Goal: Task Accomplishment & Management: Use online tool/utility

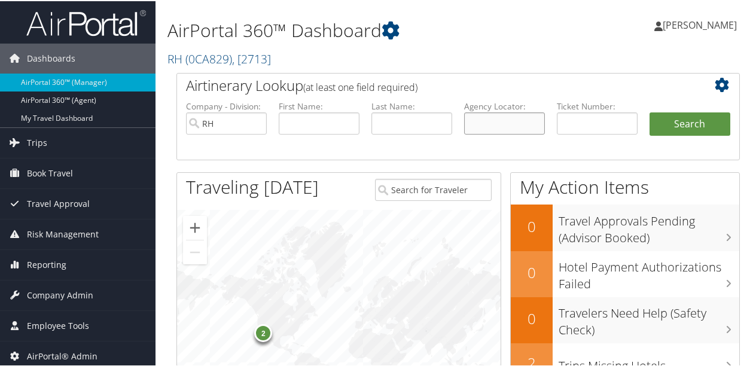
paste input "C7YRBV"
type input "C7YRBV"
click at [674, 124] on button "Search" at bounding box center [690, 123] width 81 height 24
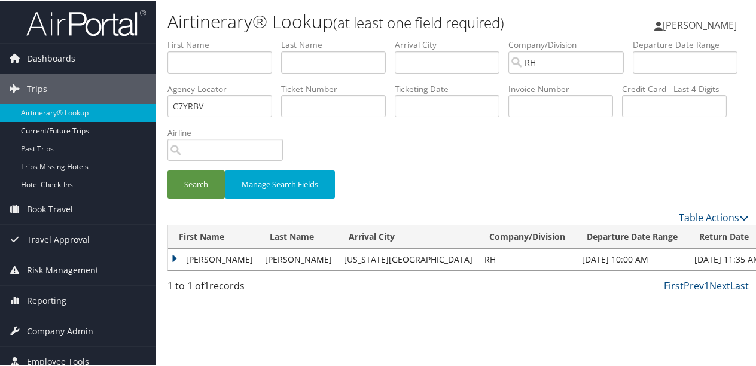
click at [175, 256] on td "MARK" at bounding box center [213, 259] width 91 height 22
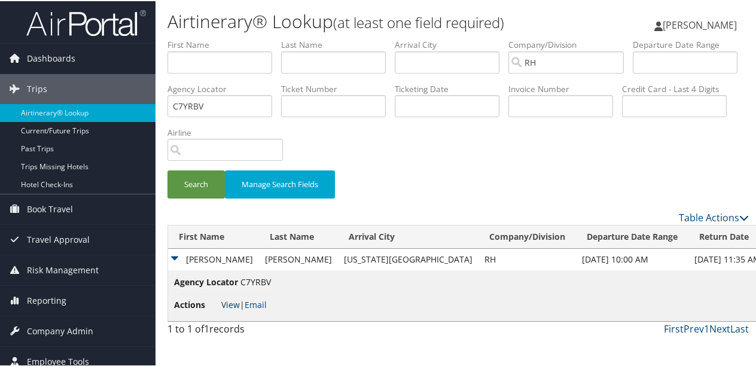
click at [229, 303] on link "View" at bounding box center [230, 303] width 19 height 11
drag, startPoint x: 342, startPoint y: 112, endPoint x: -2, endPoint y: 95, distance: 344.5
click at [0, 95] on html "Menu Dashboards ► AirPortal 360™ (Manager) AirPortal 360™ (Agent) My Travel Das…" at bounding box center [380, 183] width 761 height 366
paste input "CXN094"
type input "CXN094"
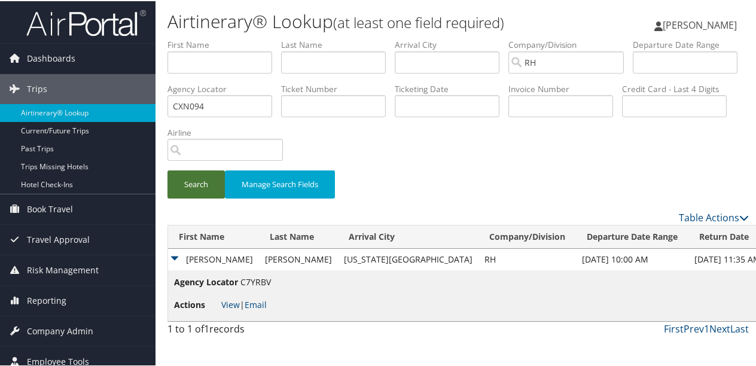
click at [193, 189] on button "Search" at bounding box center [196, 183] width 57 height 28
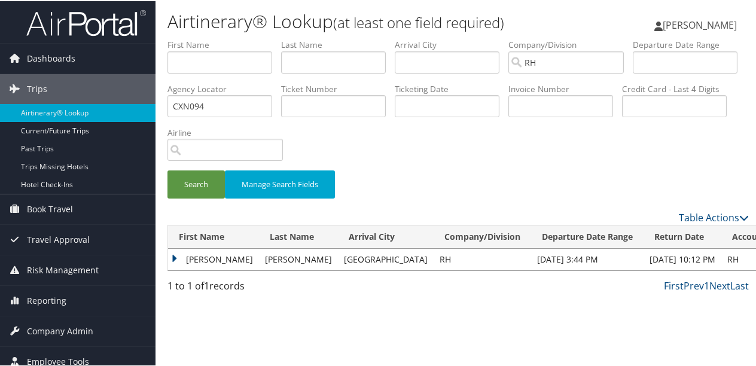
click at [176, 257] on td "MELISSA A" at bounding box center [213, 259] width 91 height 22
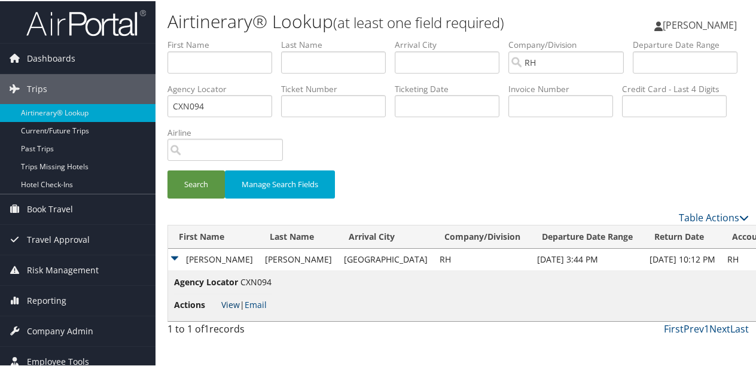
click at [234, 305] on link "View" at bounding box center [230, 303] width 19 height 11
click at [237, 305] on link "View" at bounding box center [230, 303] width 19 height 11
click at [236, 304] on link "View" at bounding box center [230, 303] width 19 height 11
click at [239, 302] on link "View" at bounding box center [230, 303] width 19 height 11
drag, startPoint x: 326, startPoint y: 108, endPoint x: 186, endPoint y: 107, distance: 140.1
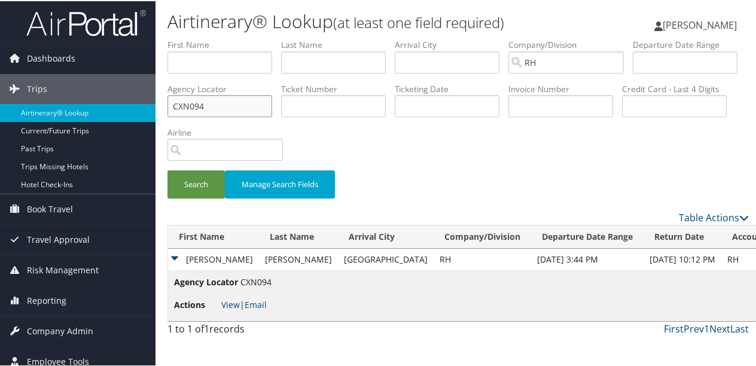
click at [186, 38] on ul "First Name Last Name Departure City Arrival City Company/Division RH Airport/Ci…" at bounding box center [459, 38] width 582 height 0
paste input "C4VRCG"
type input "C4VRCG"
click at [212, 186] on button "Search" at bounding box center [196, 183] width 57 height 28
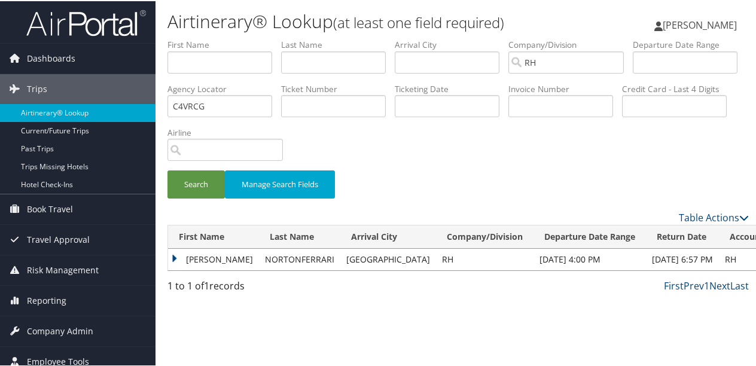
click at [176, 256] on td "KERRY" at bounding box center [213, 259] width 91 height 22
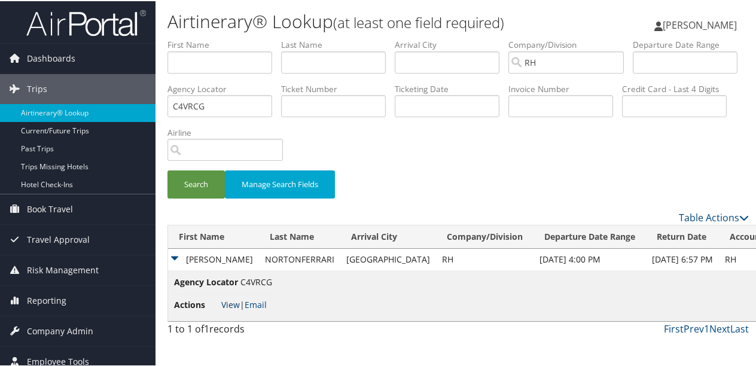
click at [239, 306] on link "View" at bounding box center [230, 303] width 19 height 11
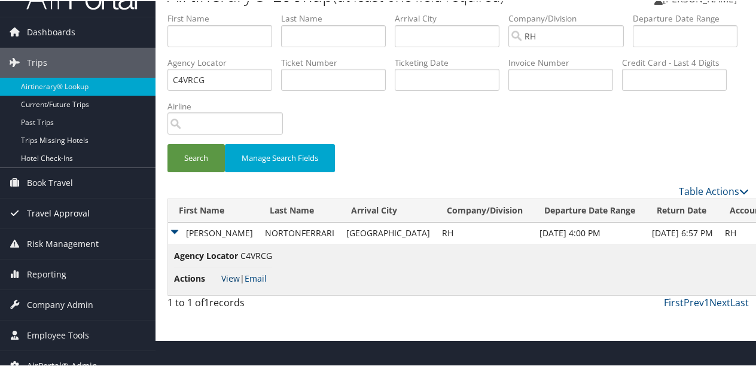
scroll to position [41, 0]
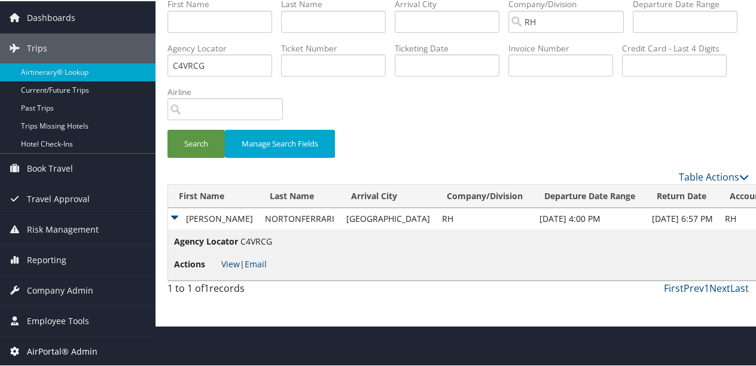
click at [89, 348] on span "AirPortal® Admin" at bounding box center [62, 351] width 71 height 30
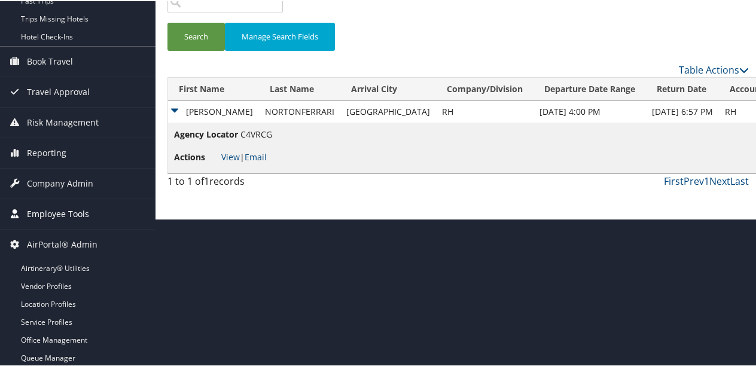
scroll to position [148, 0]
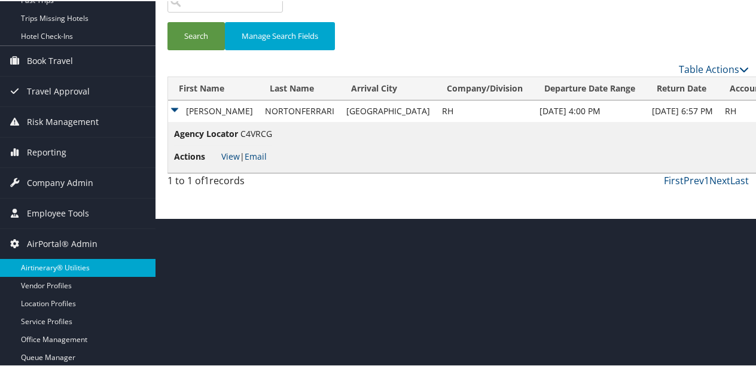
click at [74, 260] on link "Airtinerary® Utilities" at bounding box center [78, 267] width 156 height 18
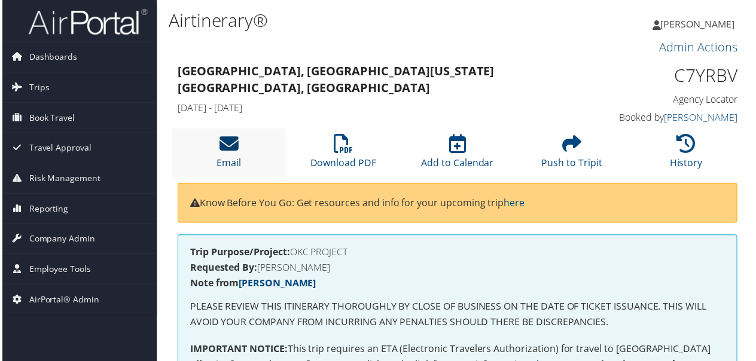
click at [226, 153] on icon at bounding box center [227, 144] width 19 height 19
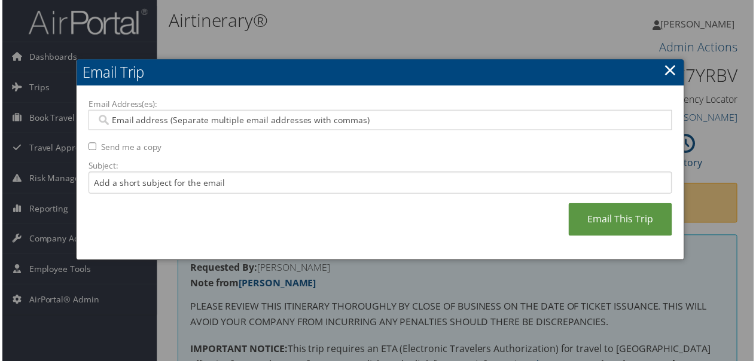
click at [200, 119] on input "Email Address(es):" at bounding box center [381, 121] width 572 height 12
type input "angela.cain"
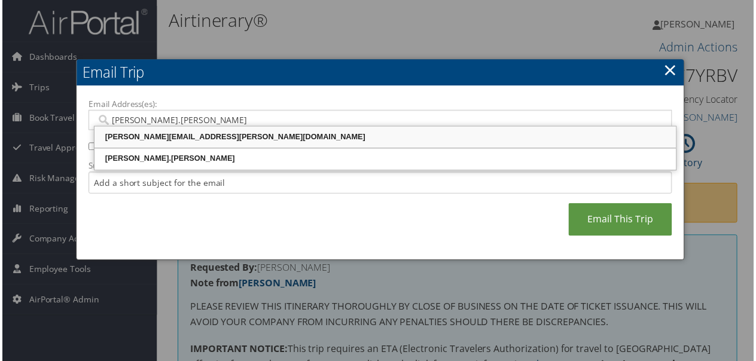
click at [191, 136] on div "angela.cain@cbtravel.com" at bounding box center [386, 138] width 582 height 12
type input "angela.cain@cbtravel.com"
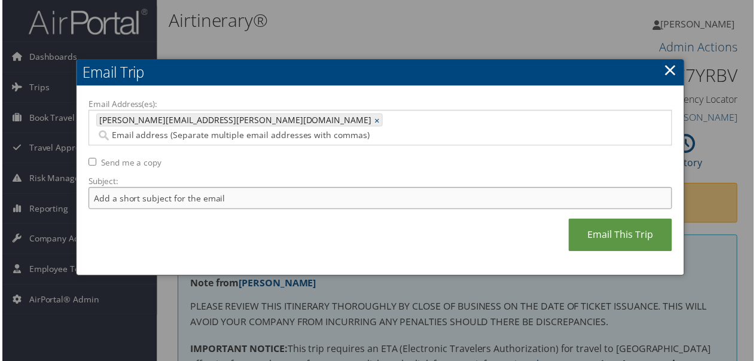
click at [229, 189] on input "Subject:" at bounding box center [381, 200] width 588 height 22
click at [367, 298] on div at bounding box center [380, 183] width 761 height 366
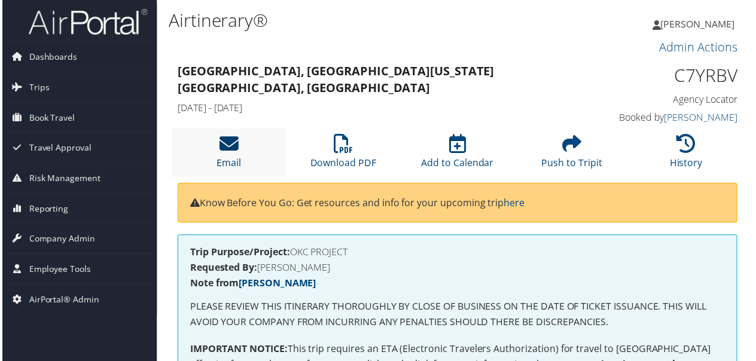
click at [220, 143] on icon at bounding box center [227, 144] width 19 height 19
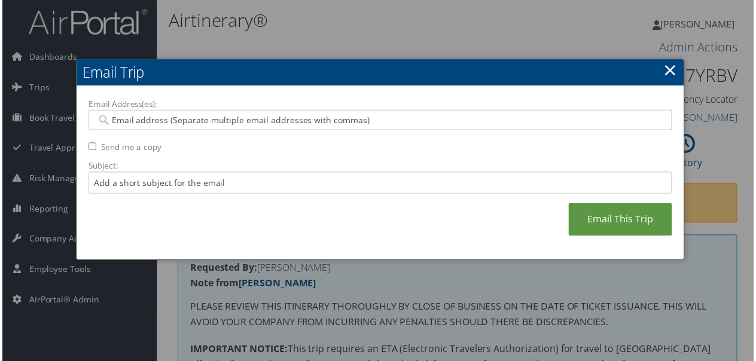
click at [196, 122] on input "Email Address(es):" at bounding box center [381, 121] width 572 height 12
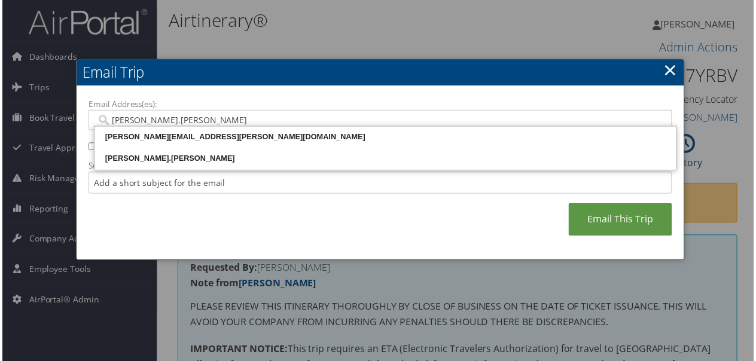
type input "angela.cain@"
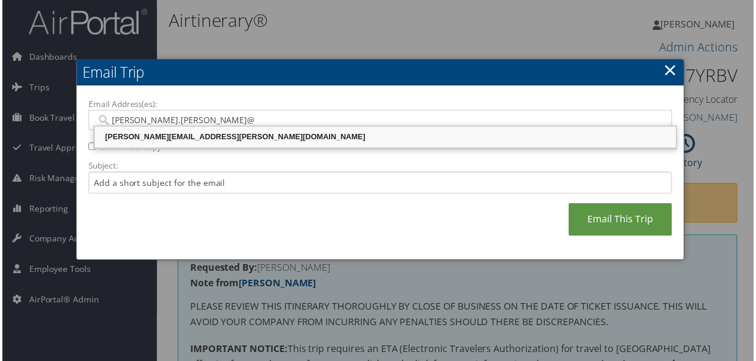
click at [196, 132] on div "angela.cain@cbtravel.com" at bounding box center [386, 138] width 582 height 18
type input "angela.cain@cbtravel.com"
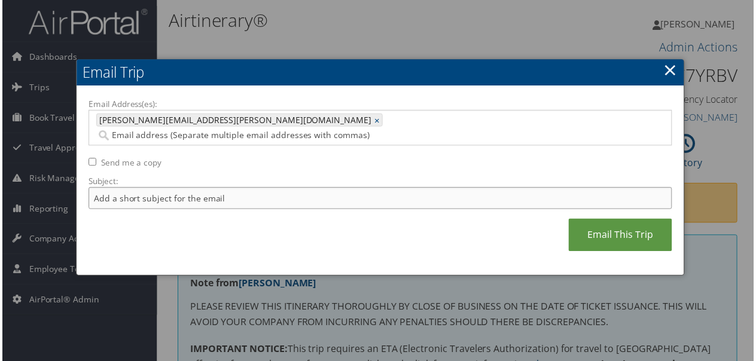
click at [197, 189] on input "Subject:" at bounding box center [381, 200] width 588 height 22
type input "Mark Newman itin"
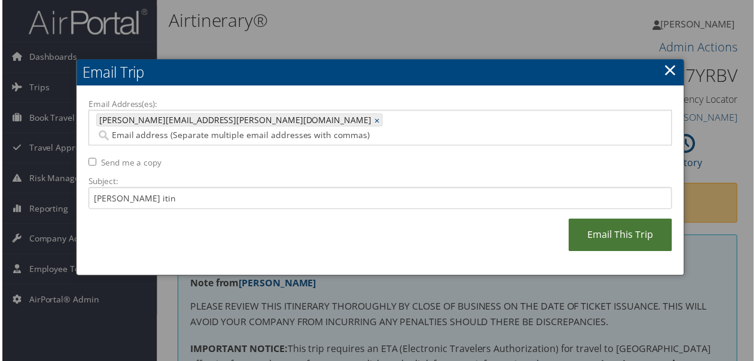
click at [613, 220] on link "Email This Trip" at bounding box center [622, 236] width 104 height 33
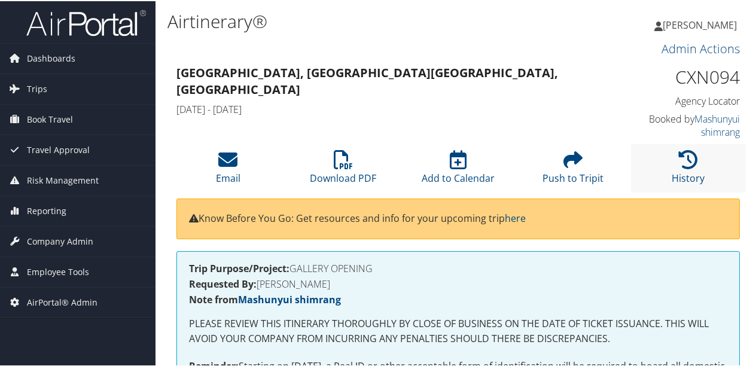
click at [701, 162] on li "History" at bounding box center [688, 167] width 115 height 48
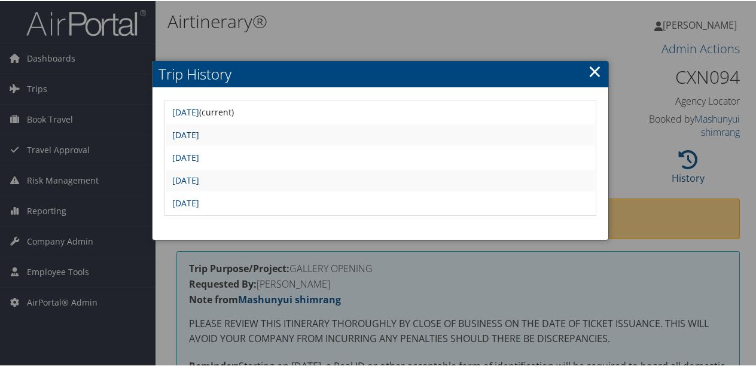
click at [198, 137] on link "Thu Jul 24 14:25:58 MDT 2025" at bounding box center [185, 133] width 27 height 11
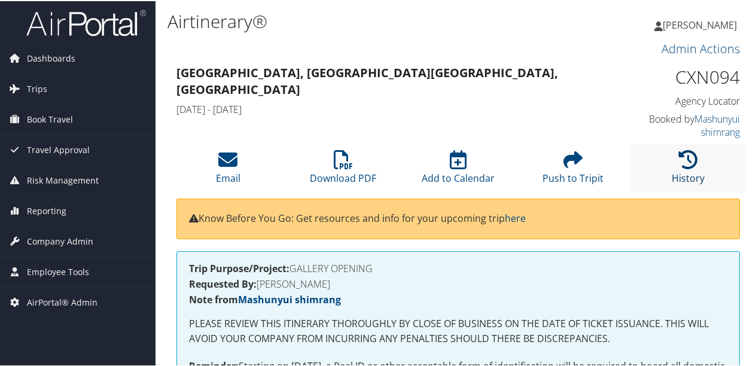
click at [690, 168] on icon at bounding box center [688, 158] width 19 height 19
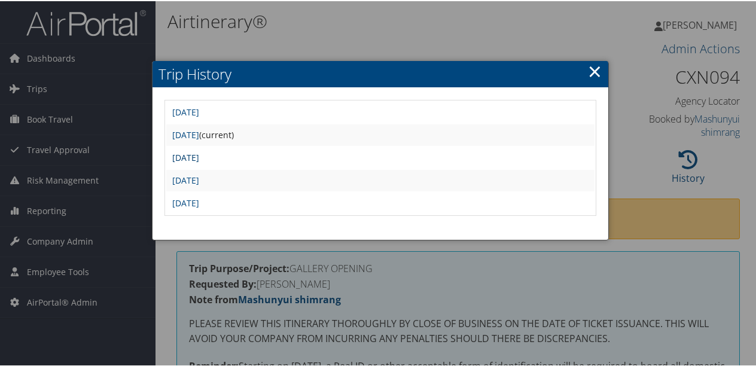
click at [199, 153] on link "[DATE]" at bounding box center [185, 156] width 27 height 11
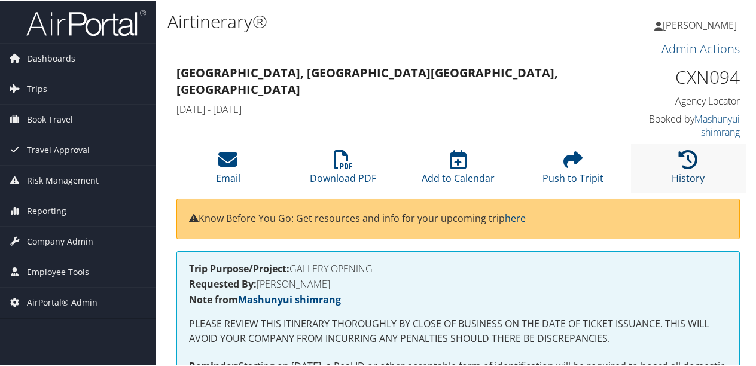
click at [685, 171] on link "History" at bounding box center [688, 170] width 33 height 29
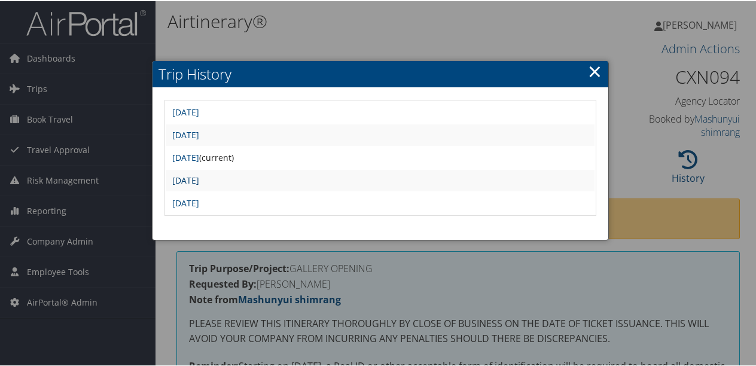
click at [199, 175] on link "Thu Jul 24 12:59:59 MDT 2025" at bounding box center [185, 179] width 27 height 11
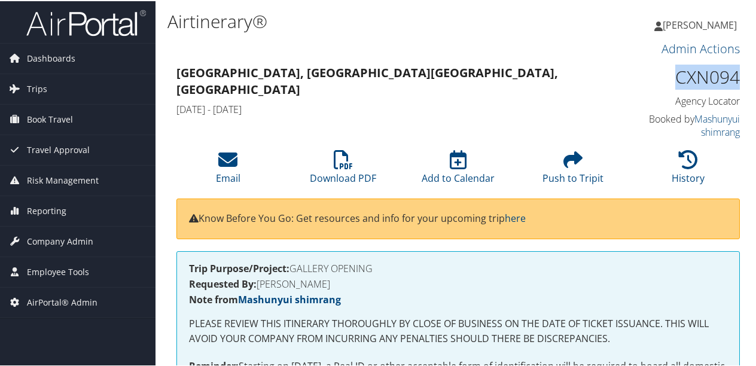
drag, startPoint x: 672, startPoint y: 81, endPoint x: 733, endPoint y: 78, distance: 60.6
click at [733, 78] on h1 "CXN094" at bounding box center [676, 75] width 127 height 25
copy h1 "CXN094"
drag, startPoint x: 731, startPoint y: 77, endPoint x: 595, endPoint y: 92, distance: 136.0
click at [595, 92] on div "[GEOGRAPHIC_DATA], [GEOGRAPHIC_DATA] [GEOGRAPHIC_DATA], [GEOGRAPHIC_DATA] [DATE…" at bounding box center [386, 90] width 436 height 59
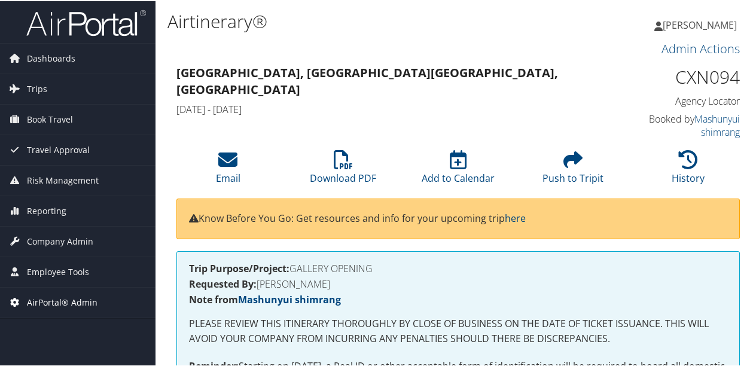
click at [59, 297] on span "AirPortal® Admin" at bounding box center [62, 302] width 71 height 30
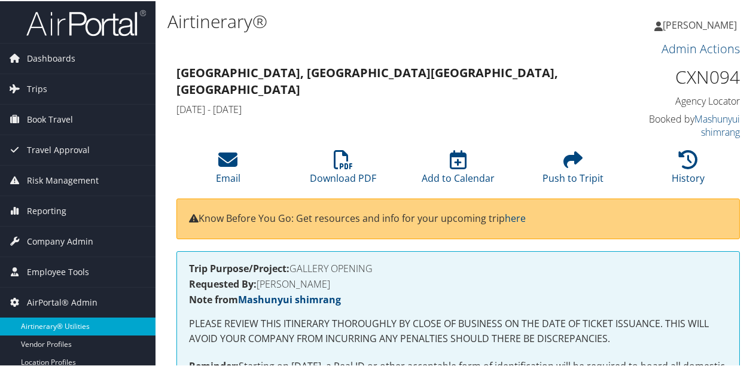
click at [79, 327] on link "Airtinerary® Utilities" at bounding box center [78, 326] width 156 height 18
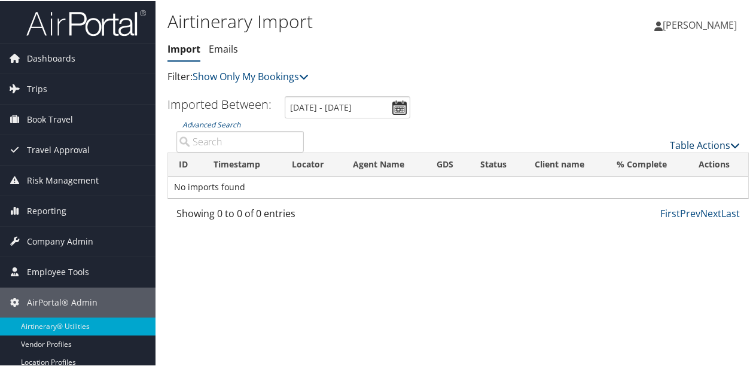
click at [683, 146] on link "Table Actions" at bounding box center [705, 144] width 70 height 13
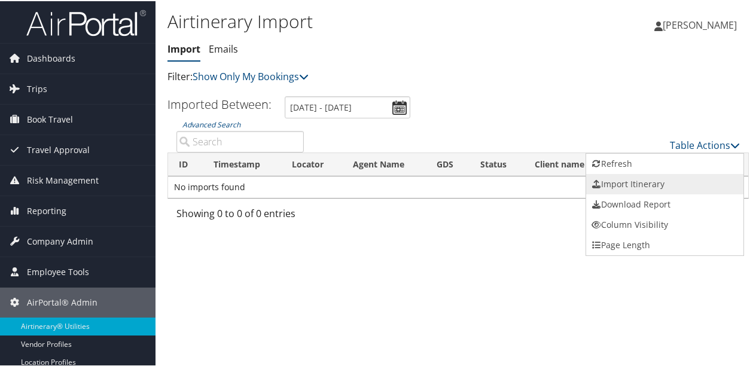
click at [640, 182] on link "Import Itinerary" at bounding box center [665, 183] width 157 height 20
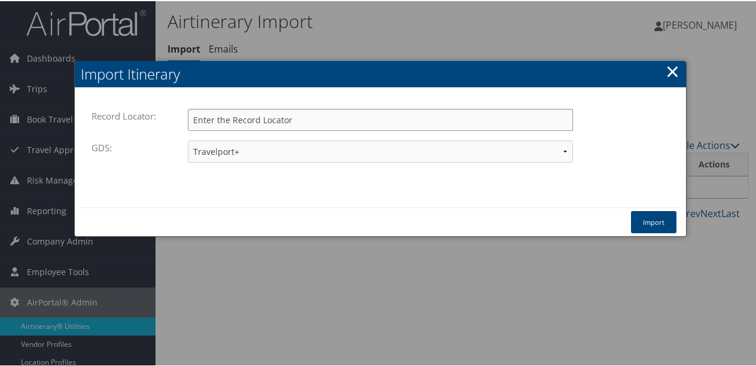
paste input "CXN094"
type input "CXN094"
click at [663, 212] on button "Import" at bounding box center [653, 221] width 45 height 22
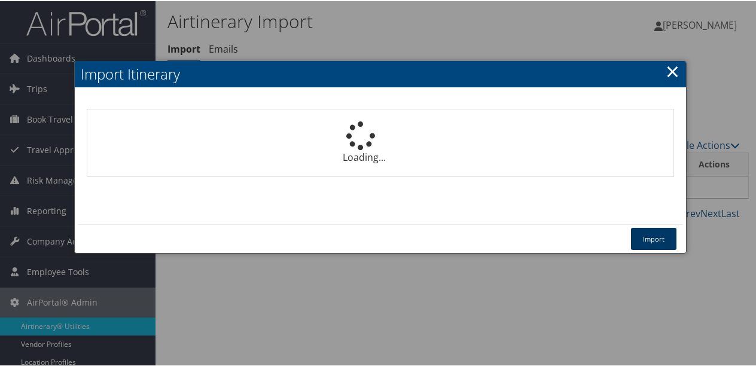
select select "1P"
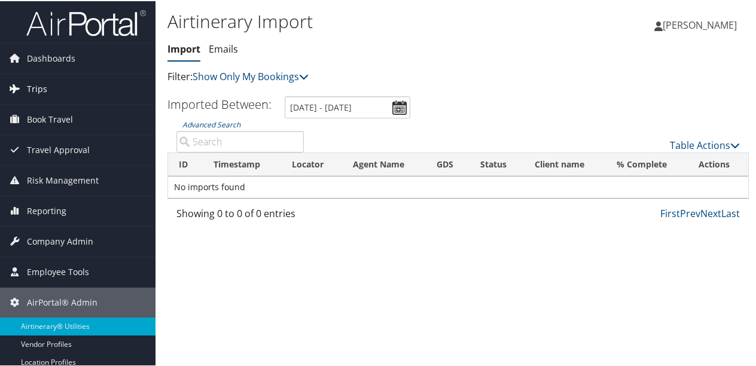
click at [35, 84] on span "Trips" at bounding box center [37, 88] width 20 height 30
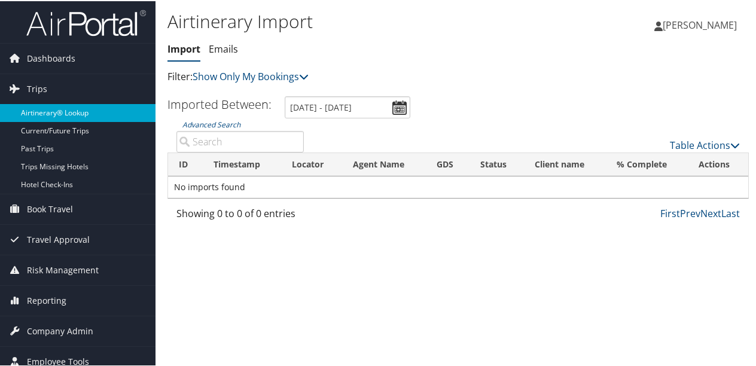
click at [42, 115] on link "Airtinerary® Lookup" at bounding box center [78, 112] width 156 height 18
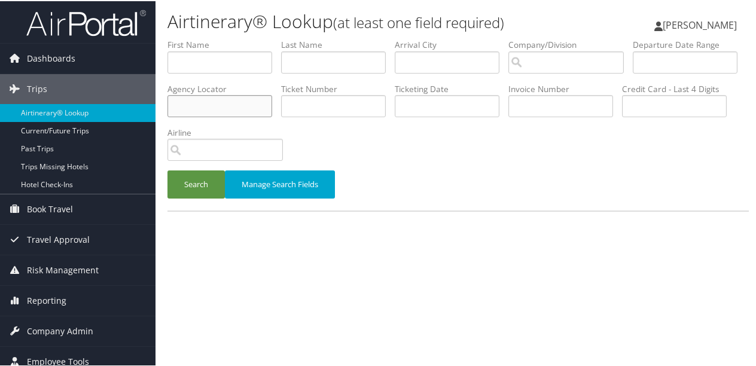
paste input "CXN094"
type input "CXN094"
click at [198, 188] on button "Search" at bounding box center [196, 183] width 57 height 28
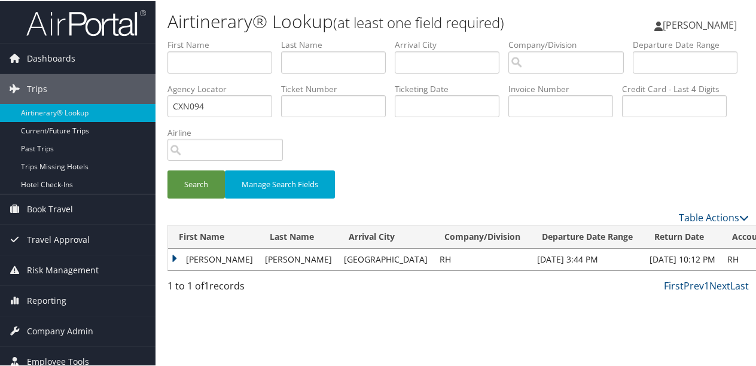
click at [174, 258] on td "MELISSA A" at bounding box center [213, 259] width 91 height 22
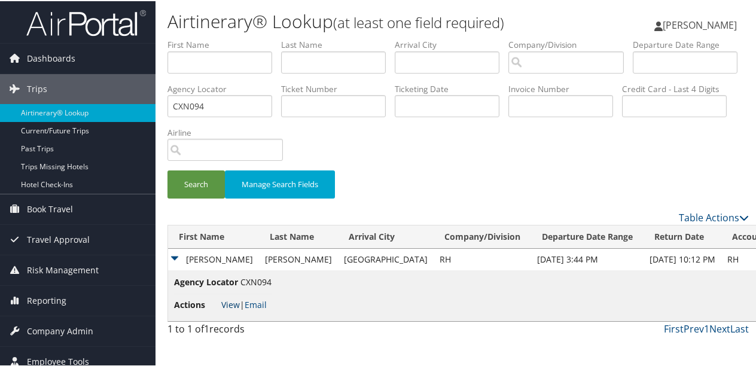
click at [227, 300] on link "View" at bounding box center [230, 303] width 19 height 11
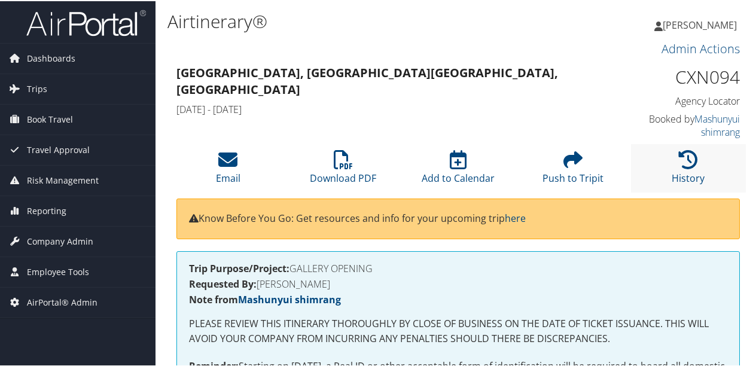
click at [671, 155] on li "History" at bounding box center [688, 167] width 115 height 48
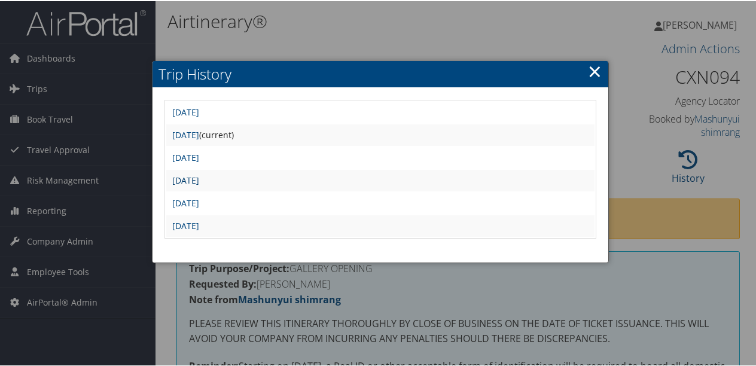
click at [199, 174] on link "[DATE]" at bounding box center [185, 179] width 27 height 11
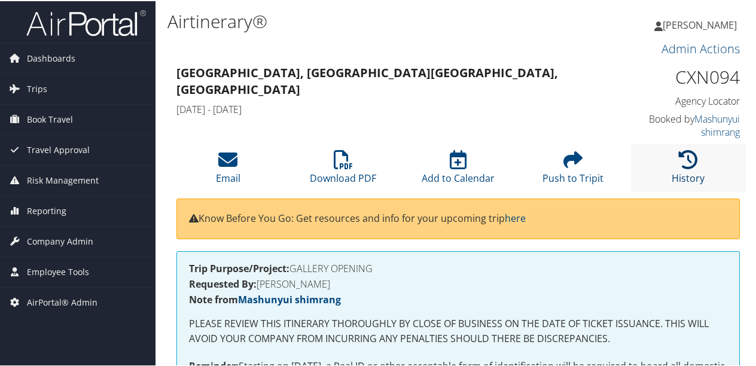
click at [683, 168] on icon at bounding box center [688, 158] width 19 height 19
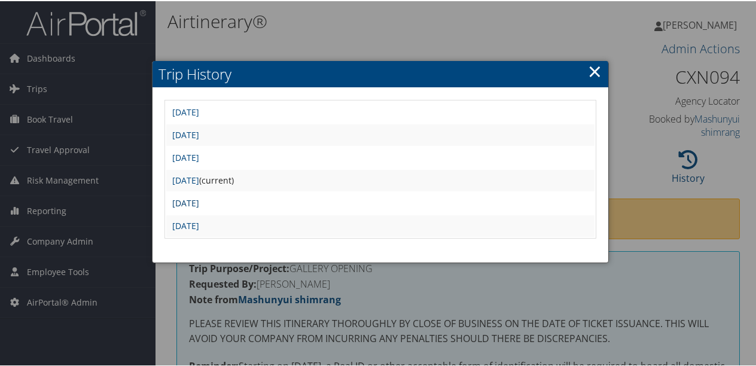
click at [199, 201] on link "[DATE]" at bounding box center [185, 201] width 27 height 11
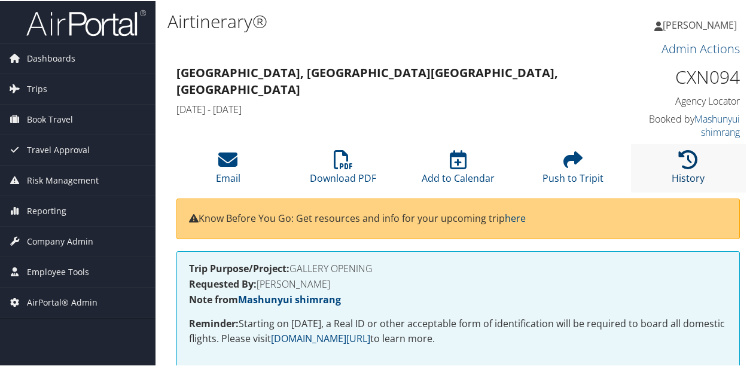
click at [676, 177] on link "History" at bounding box center [688, 170] width 33 height 29
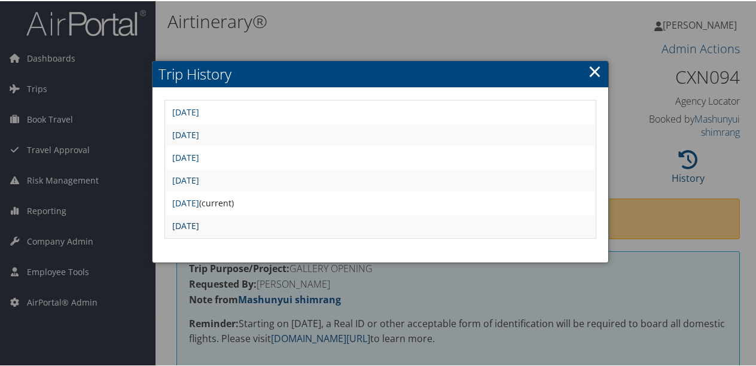
click at [199, 227] on link "[DATE]" at bounding box center [185, 224] width 27 height 11
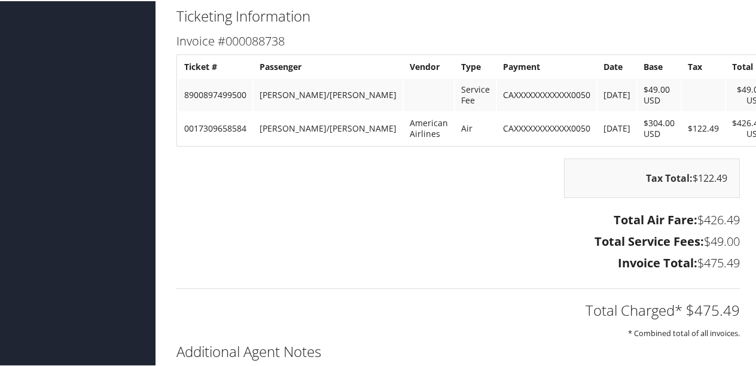
scroll to position [1017, 0]
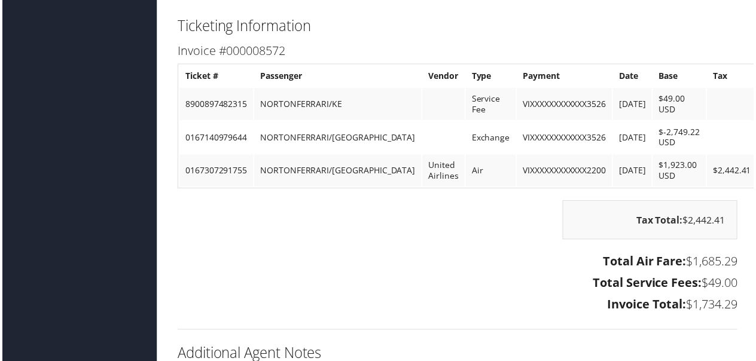
scroll to position [1496, 0]
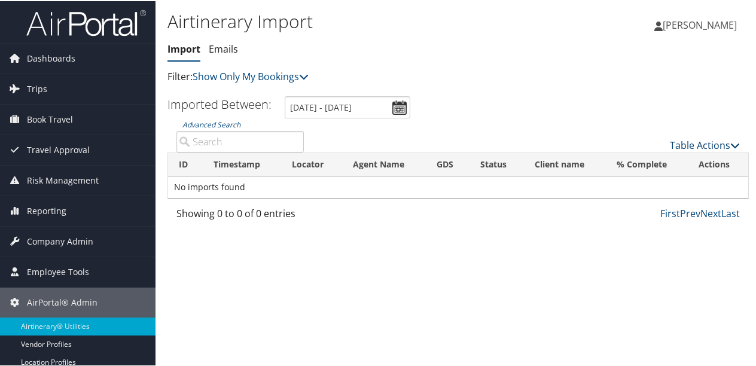
click at [721, 143] on link "Table Actions" at bounding box center [705, 144] width 70 height 13
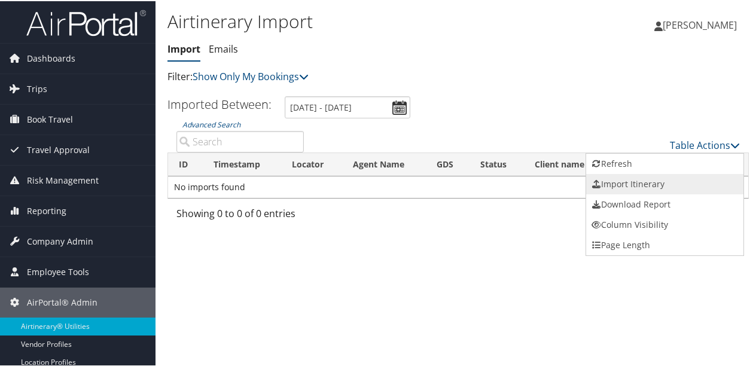
click at [682, 180] on link "Import Itinerary" at bounding box center [665, 183] width 157 height 20
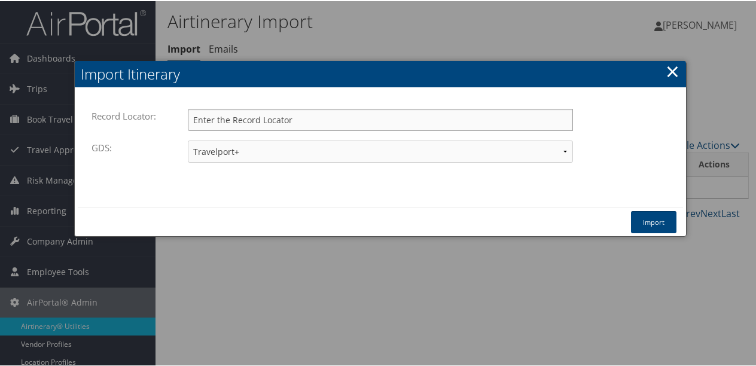
paste input "C4VRCG"
type input "C4VRCG"
click at [640, 223] on button "Import" at bounding box center [653, 221] width 45 height 22
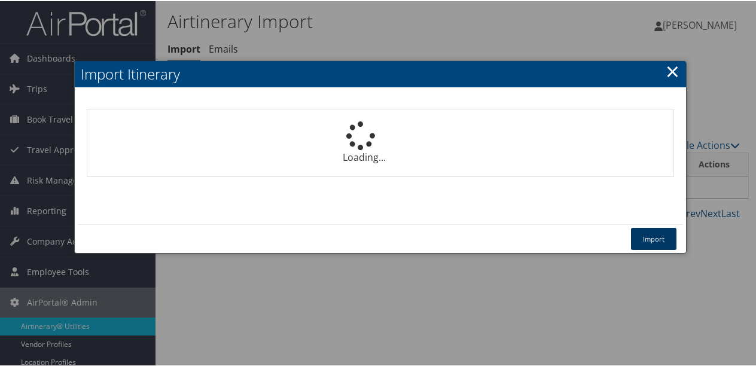
select select "1P"
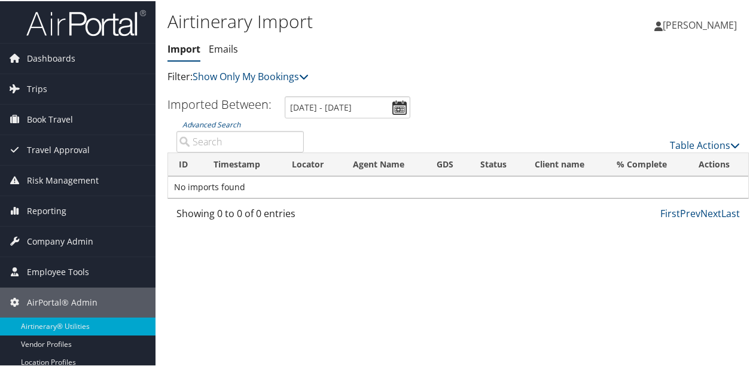
click at [327, 251] on div "Airtinerary Import Import Emails Import Emails Filter: Show Only My Bookings Sh…" at bounding box center [459, 183] width 606 height 366
click at [40, 85] on span "Trips" at bounding box center [37, 88] width 20 height 30
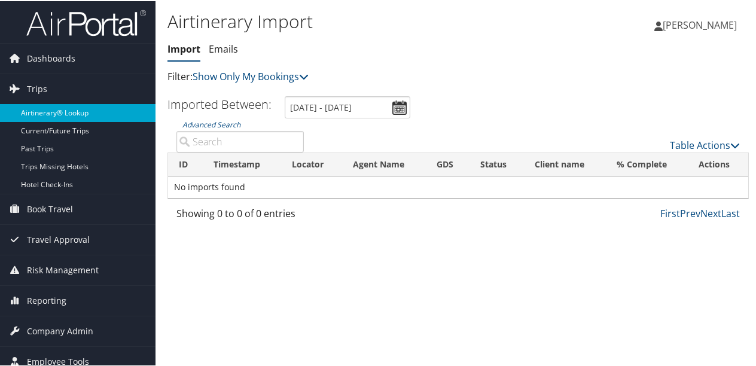
click at [54, 113] on link "Airtinerary® Lookup" at bounding box center [78, 112] width 156 height 18
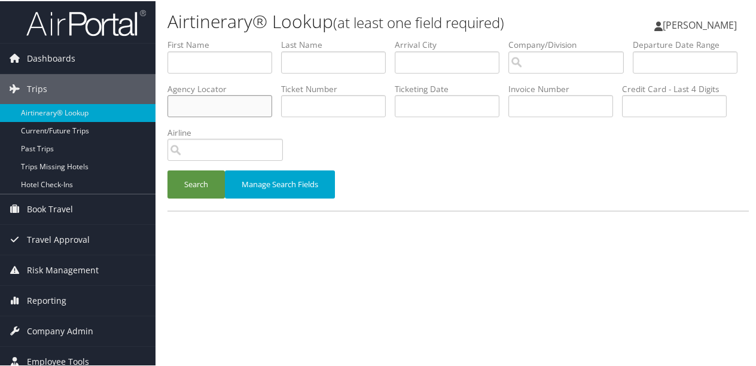
paste input "C4VRCG"
type input "C4VRCG"
click at [187, 186] on button "Search" at bounding box center [196, 183] width 57 height 28
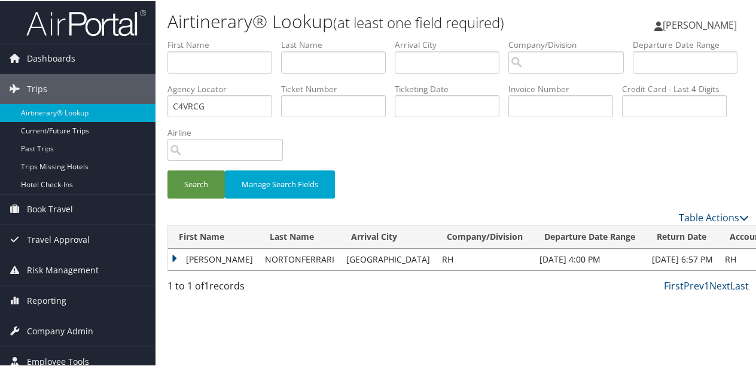
click at [173, 259] on td "[PERSON_NAME]" at bounding box center [213, 259] width 91 height 22
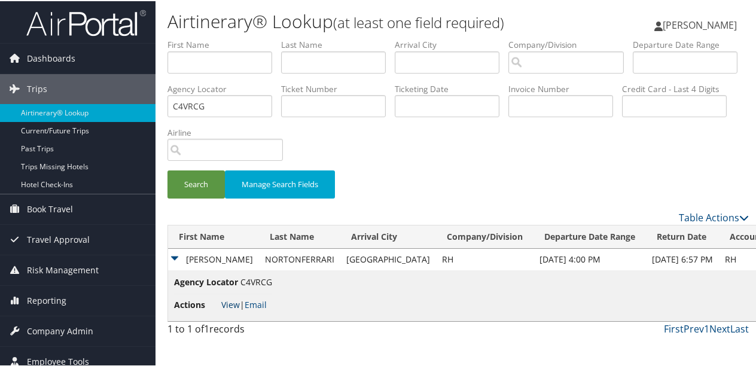
click at [235, 304] on link "View" at bounding box center [230, 303] width 19 height 11
drag, startPoint x: 327, startPoint y: 108, endPoint x: 233, endPoint y: 110, distance: 94.6
click at [233, 38] on ul "First Name Last Name Departure City Arrival City Company/Division Airport/City …" at bounding box center [459, 38] width 582 height 0
click at [622, 116] on input "text" at bounding box center [674, 105] width 105 height 22
drag, startPoint x: 347, startPoint y: 108, endPoint x: 193, endPoint y: 95, distance: 154.9
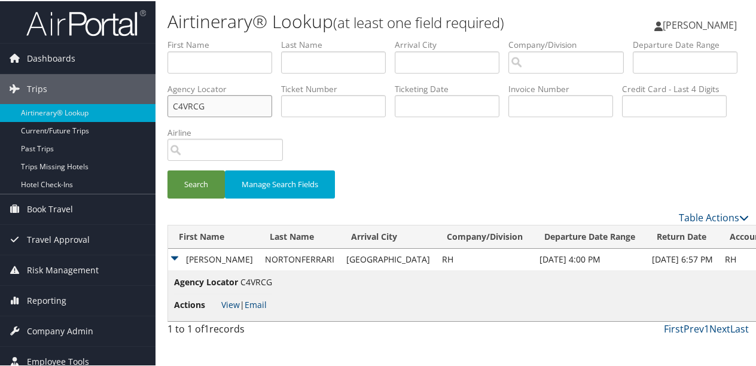
click at [193, 38] on ul "First Name Last Name Departure City Arrival City Company/Division Airport/City …" at bounding box center [459, 38] width 582 height 0
paste input "CXN094"
type input "CXN094"
click at [203, 180] on button "Search" at bounding box center [196, 183] width 57 height 28
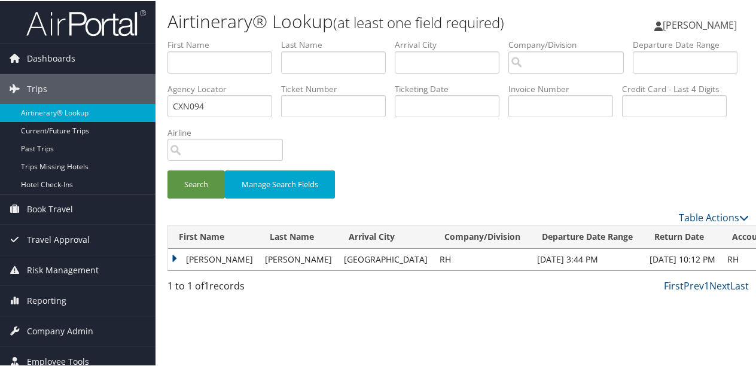
click at [176, 257] on td "MELISSA A" at bounding box center [213, 259] width 91 height 22
drag, startPoint x: 176, startPoint y: 257, endPoint x: 199, endPoint y: 300, distance: 49.3
click at [199, 300] on div "Airtinerary® Lookup (at least one field required) Angela Cain Angela Cain My Se…" at bounding box center [459, 183] width 606 height 366
click at [172, 259] on td "MELISSA A" at bounding box center [213, 259] width 91 height 22
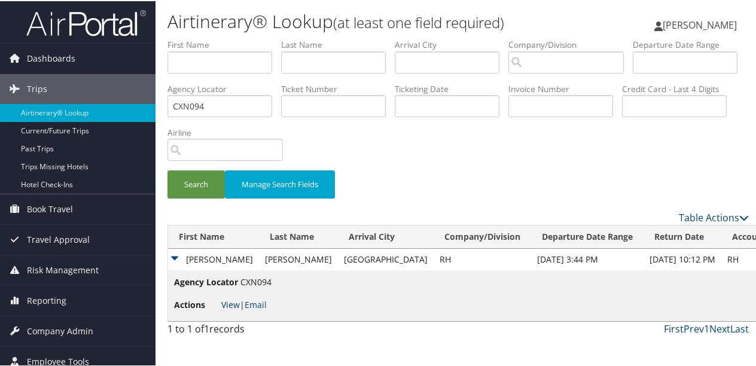
click at [227, 303] on link "View" at bounding box center [230, 303] width 19 height 11
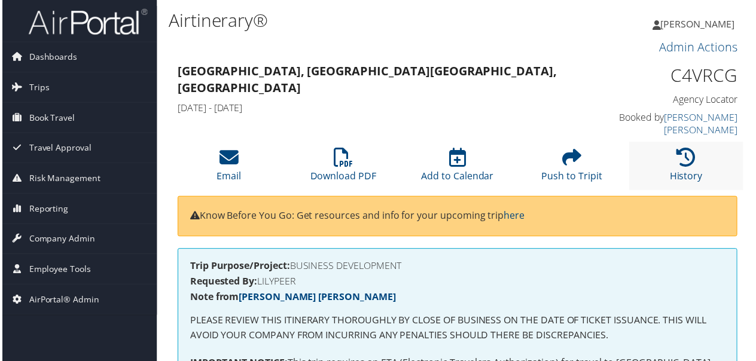
click at [695, 165] on li "History" at bounding box center [688, 167] width 115 height 48
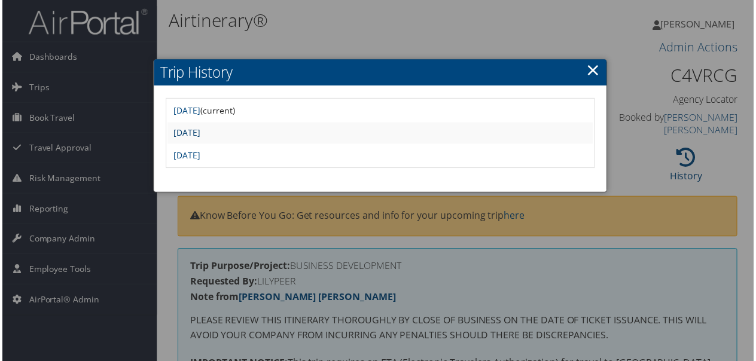
click at [199, 132] on link "Wed Jul 23 14:41:12 MDT 2025" at bounding box center [185, 133] width 27 height 11
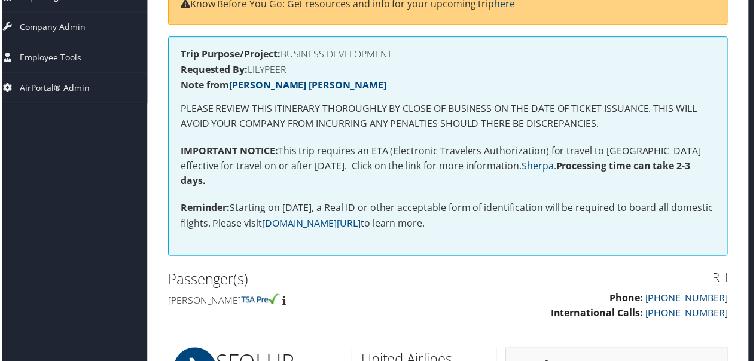
scroll to position [0, 10]
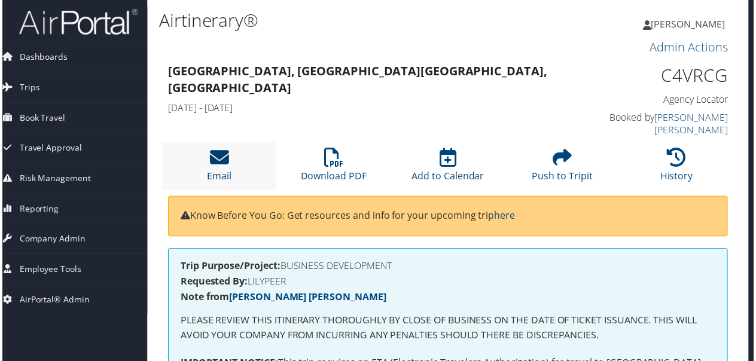
click at [217, 165] on icon at bounding box center [218, 158] width 19 height 19
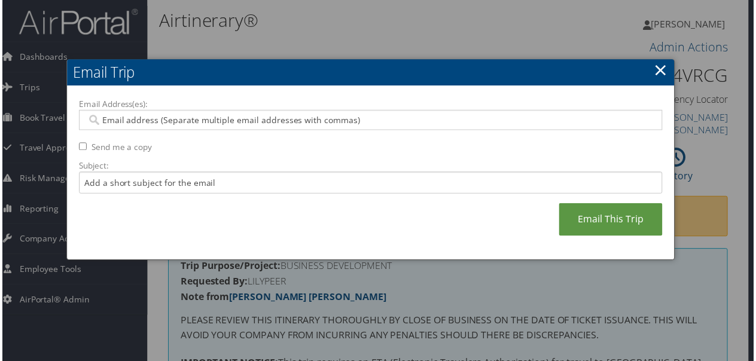
click at [657, 74] on link "×" at bounding box center [664, 70] width 14 height 24
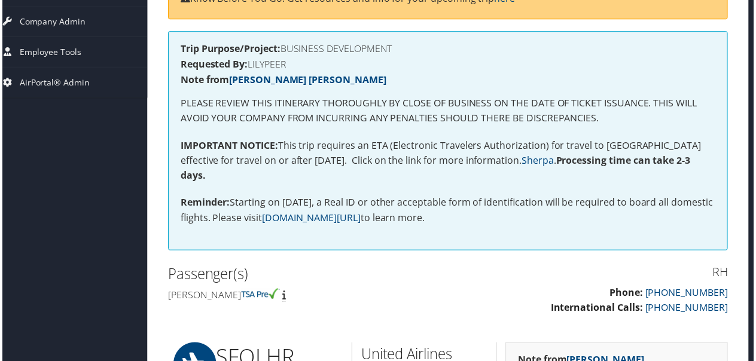
scroll to position [239, 10]
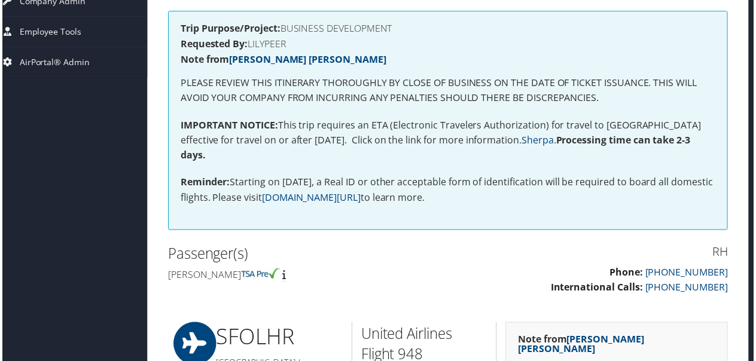
drag, startPoint x: 271, startPoint y: 278, endPoint x: 169, endPoint y: 282, distance: 101.9
click at [169, 282] on h4 "[PERSON_NAME]" at bounding box center [303, 276] width 273 height 13
drag, startPoint x: 169, startPoint y: 282, endPoint x: 175, endPoint y: 281, distance: 6.2
copy h4 "Kerry Nortonferrari"
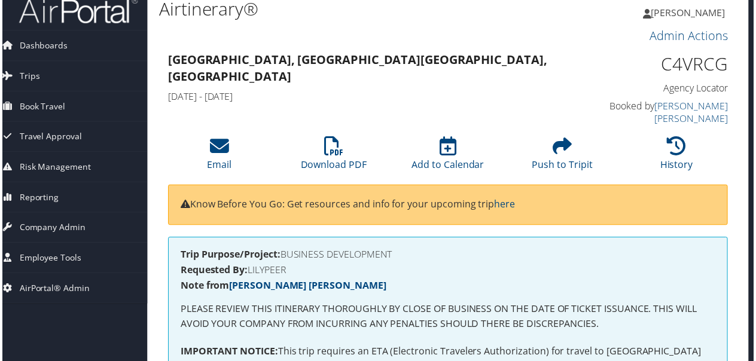
scroll to position [0, 10]
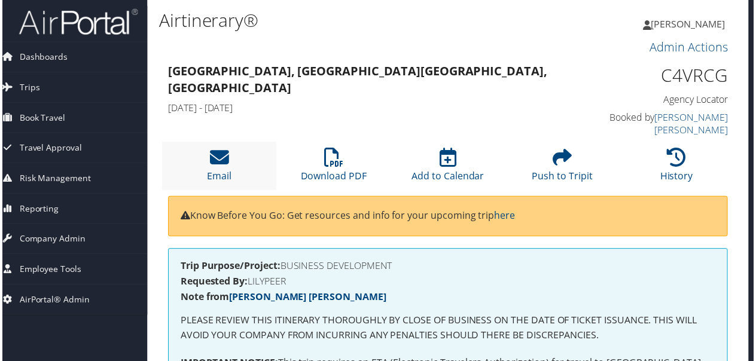
click at [208, 162] on li "Email" at bounding box center [218, 167] width 115 height 48
click at [0, 0] on div at bounding box center [0, 0] width 0 height 0
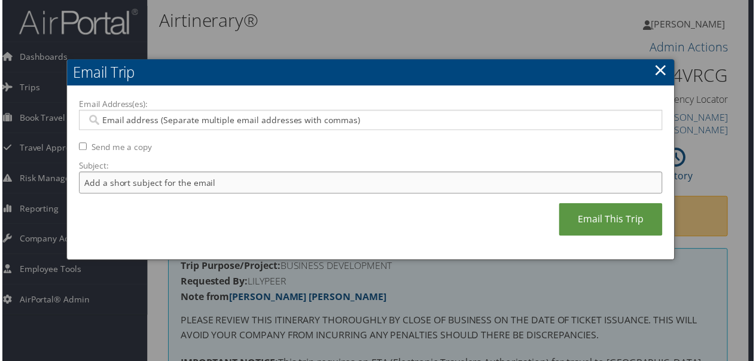
click at [154, 181] on input "Subject:" at bounding box center [371, 184] width 588 height 22
paste input "Kerry Nortonferrari"
click at [242, 191] on input "Kerry Nortonferrari" at bounding box center [371, 184] width 588 height 22
type input "Kerry Nortonferrari Itin"
click at [193, 114] on div at bounding box center [371, 121] width 588 height 20
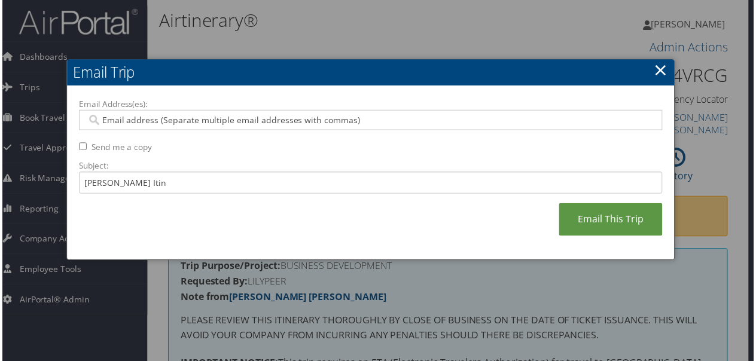
type input "a"
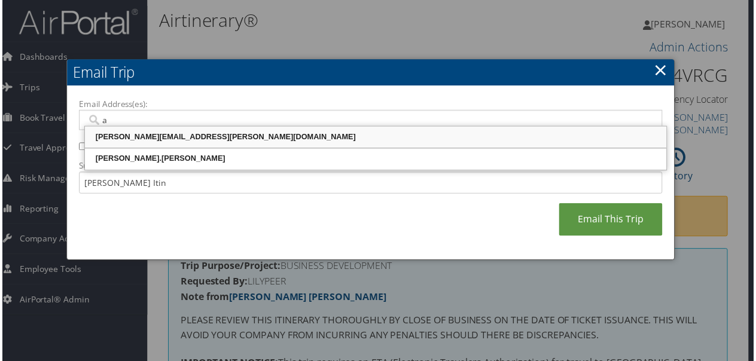
click at [198, 135] on div "angela.cain@cbtravel.com" at bounding box center [376, 138] width 582 height 12
type input "angela.cain@cbtravel.com"
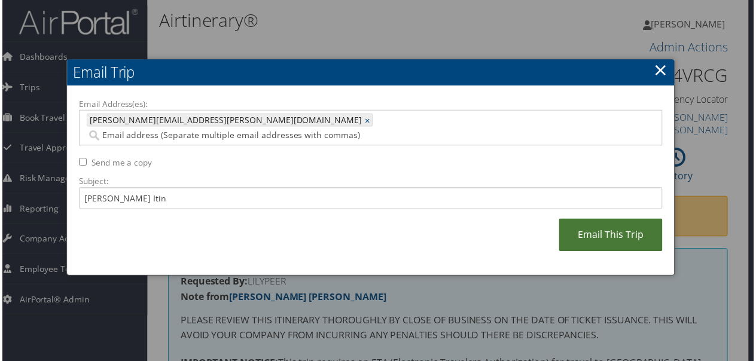
click at [576, 220] on link "Email This Trip" at bounding box center [613, 236] width 104 height 33
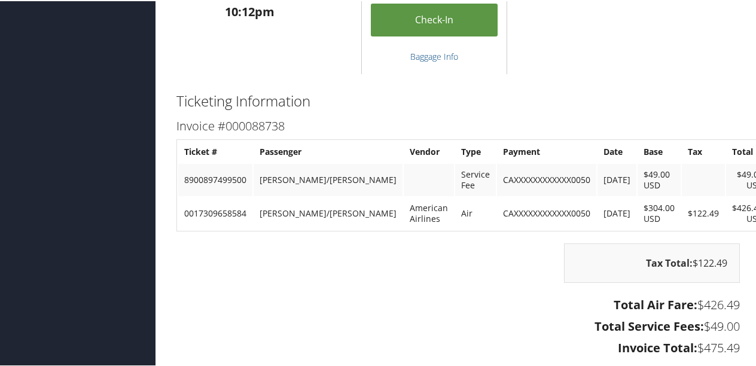
scroll to position [958, 0]
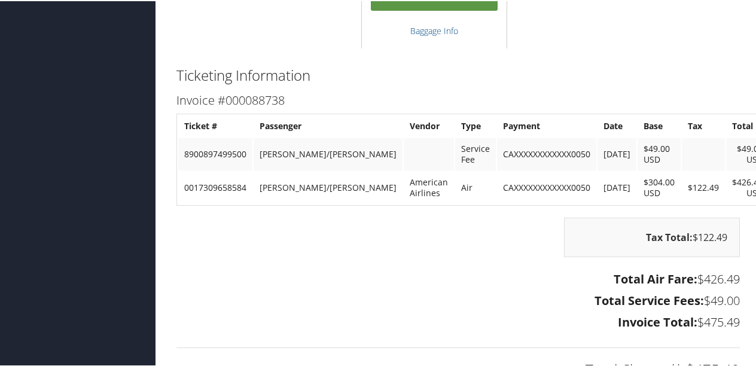
click at [320, 296] on h3 "Total Service Fees: $49.00" at bounding box center [459, 299] width 564 height 17
drag, startPoint x: 245, startPoint y: 190, endPoint x: 184, endPoint y: 190, distance: 61.0
click at [184, 190] on td "0017309658584" at bounding box center [215, 187] width 74 height 32
copy td "0017309658584"
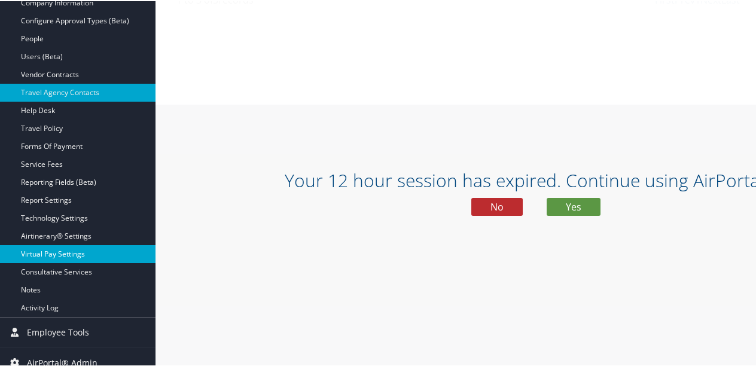
scroll to position [274, 0]
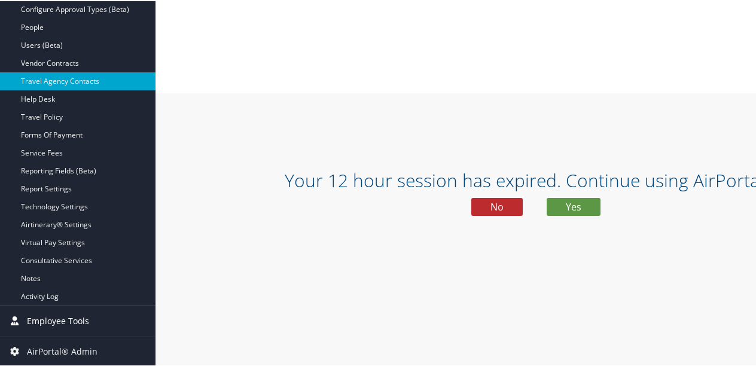
click at [72, 320] on span "Employee Tools" at bounding box center [58, 320] width 62 height 30
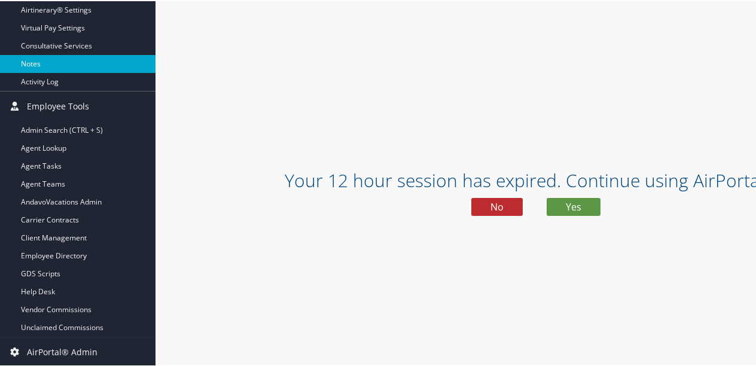
scroll to position [490, 0]
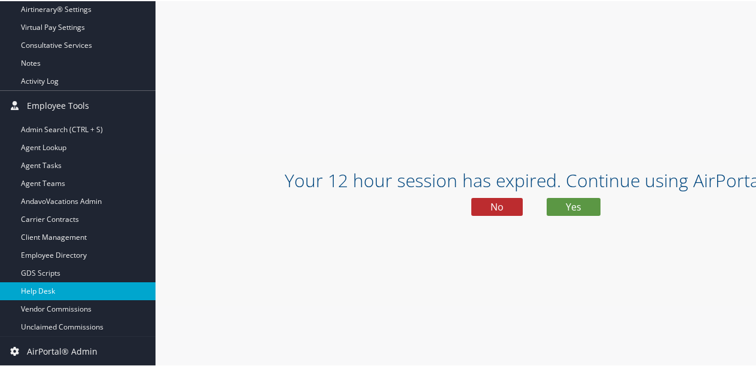
click at [74, 288] on link "Help Desk" at bounding box center [78, 290] width 156 height 18
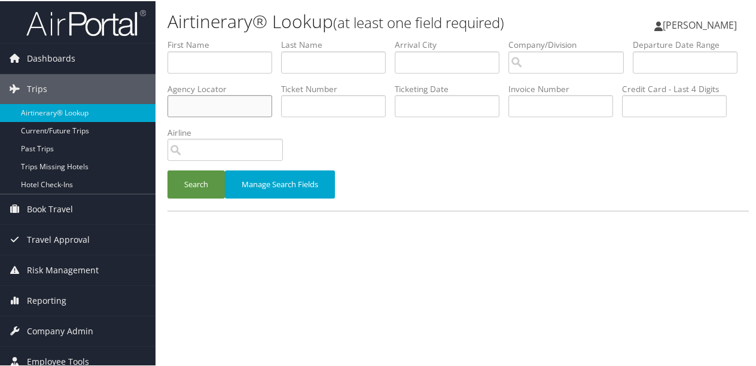
click at [272, 108] on input "text" at bounding box center [220, 105] width 105 height 22
paste input "CXN094"
type input "CXN094"
click at [202, 189] on button "Search" at bounding box center [196, 183] width 57 height 28
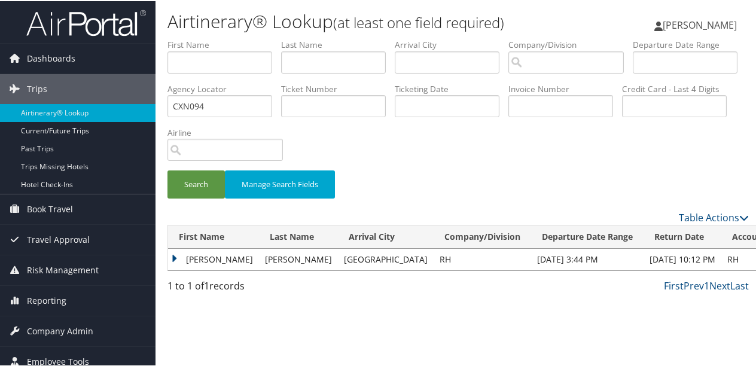
click at [173, 257] on td "MELISSA A" at bounding box center [213, 259] width 91 height 22
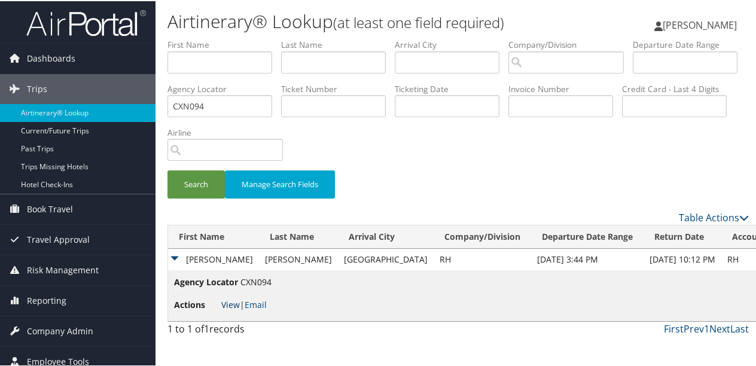
click at [232, 307] on link "View" at bounding box center [230, 303] width 19 height 11
drag, startPoint x: 309, startPoint y: 232, endPoint x: 746, endPoint y: 243, distance: 437.0
click at [746, 243] on div "Airtinerary® Lookup (at least one field required) Angela Cain Angela Cain My Se…" at bounding box center [459, 183] width 606 height 366
click at [223, 305] on link "View" at bounding box center [230, 303] width 19 height 11
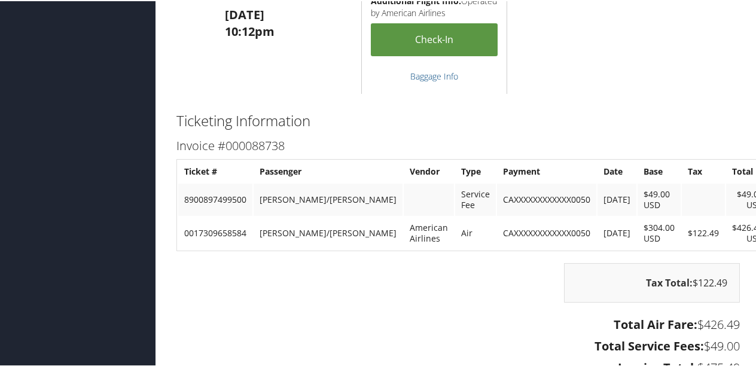
scroll to position [1077, 0]
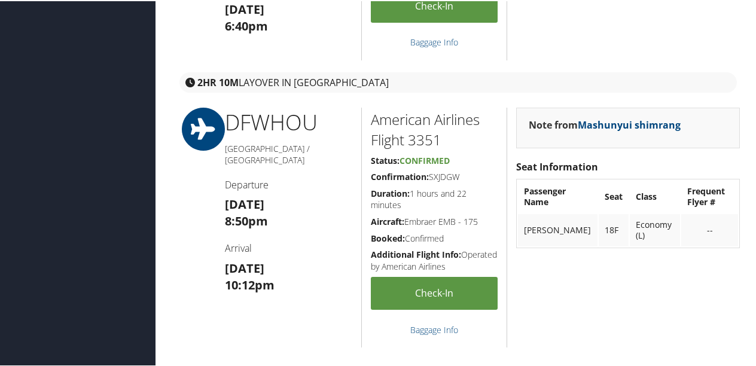
scroll to position [1017, 0]
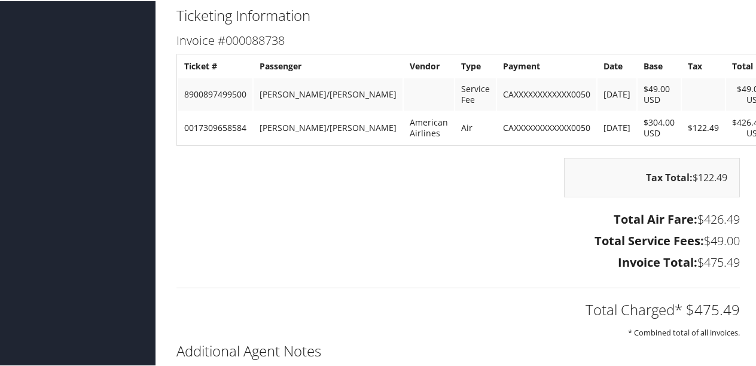
click at [244, 126] on td "0017309658584" at bounding box center [215, 127] width 74 height 32
click at [329, 206] on div "Tax Total: $122.49" at bounding box center [459, 182] width 582 height 51
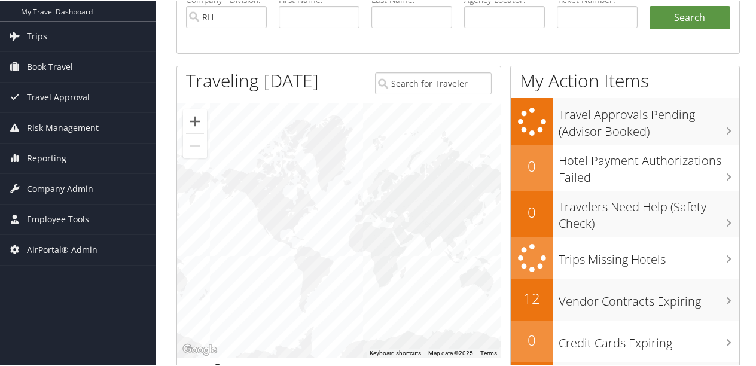
scroll to position [239, 0]
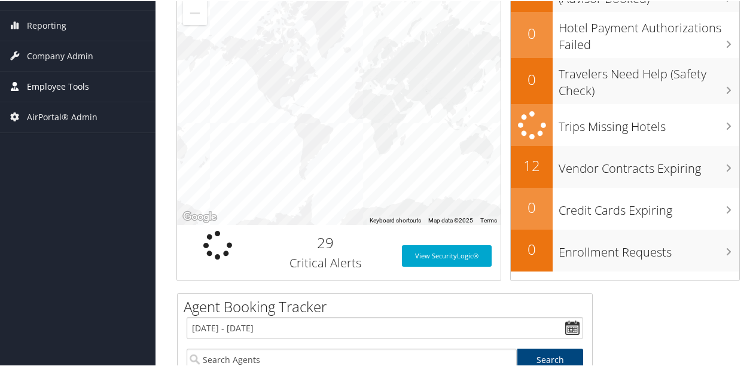
click at [73, 86] on span "Employee Tools" at bounding box center [58, 86] width 62 height 30
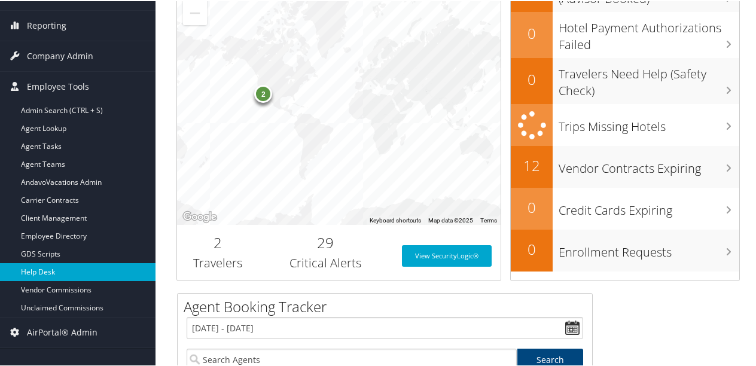
click at [57, 279] on link "Help Desk" at bounding box center [78, 271] width 156 height 18
